Goal: Find specific page/section: Find specific page/section

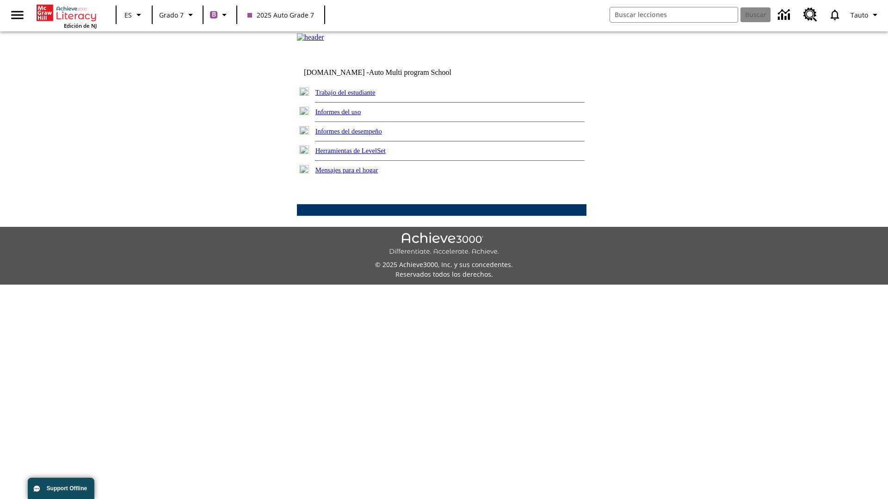
click at [356, 96] on link "Trabajo del estudiante" at bounding box center [345, 92] width 60 height 7
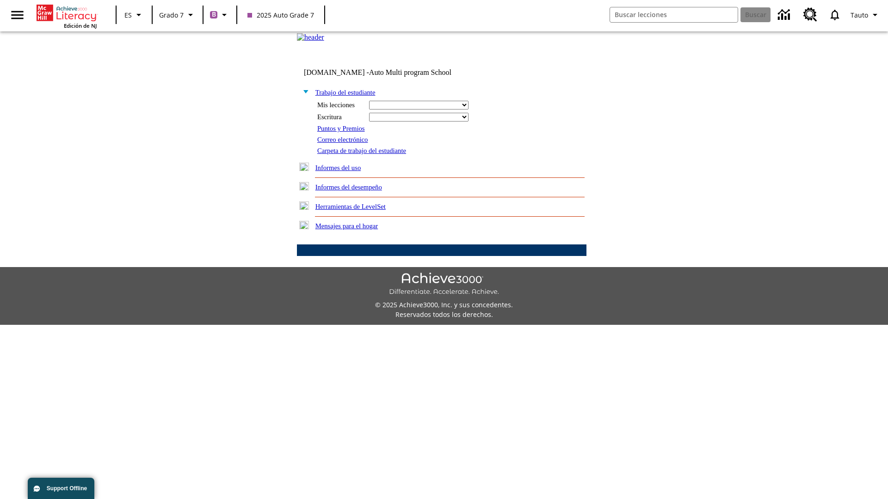
click at [346, 143] on link "Correo electrónico" at bounding box center [342, 139] width 50 height 7
